Goal: Transaction & Acquisition: Purchase product/service

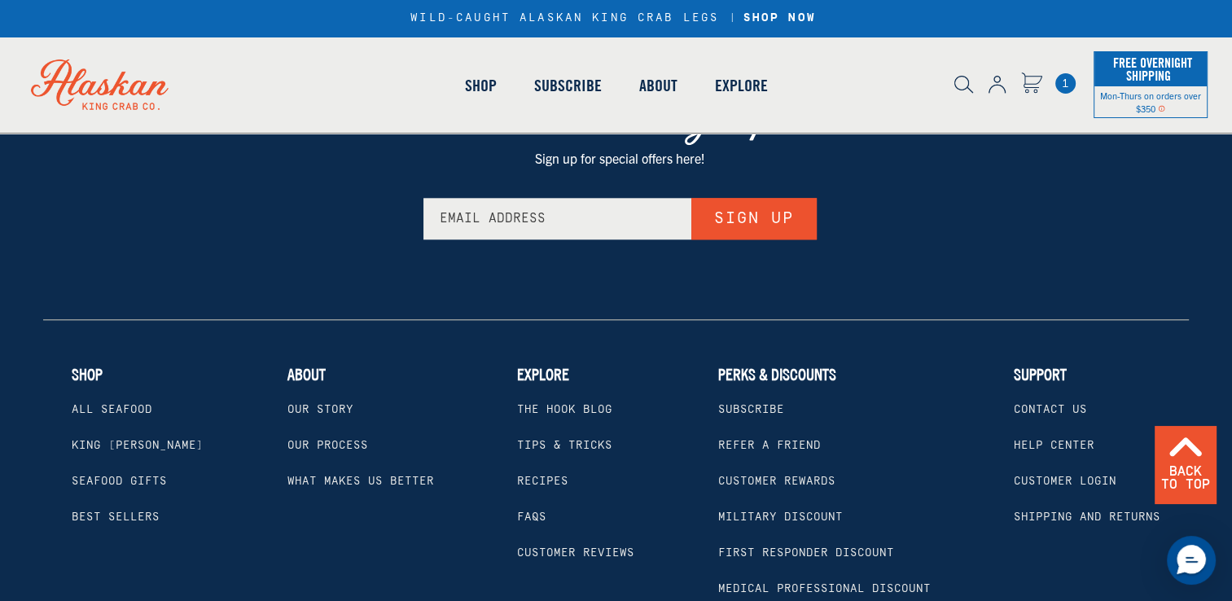
scroll to position [1667, 0]
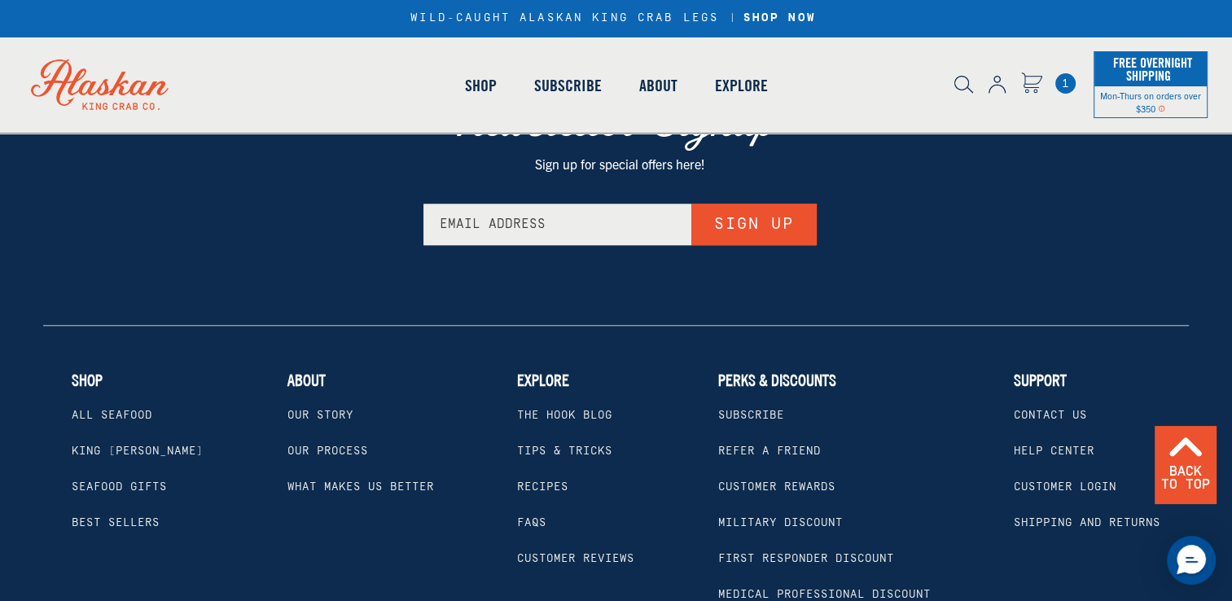
click at [796, 517] on link "Military Discount" at bounding box center [780, 522] width 125 height 13
